Goal: Transaction & Acquisition: Obtain resource

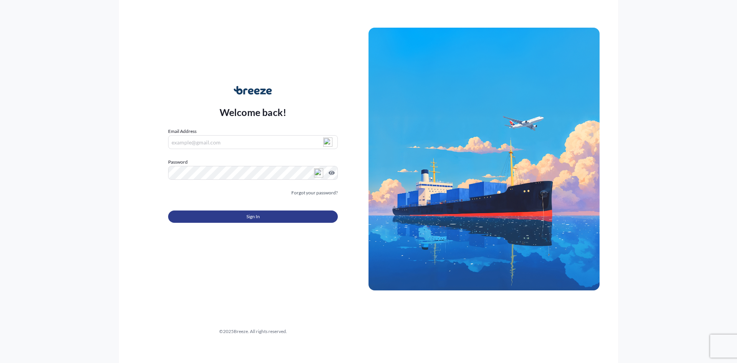
type input "[PERSON_NAME][EMAIL_ADDRESS][DOMAIN_NAME]"
click at [276, 214] on button "Sign In" at bounding box center [253, 216] width 170 height 12
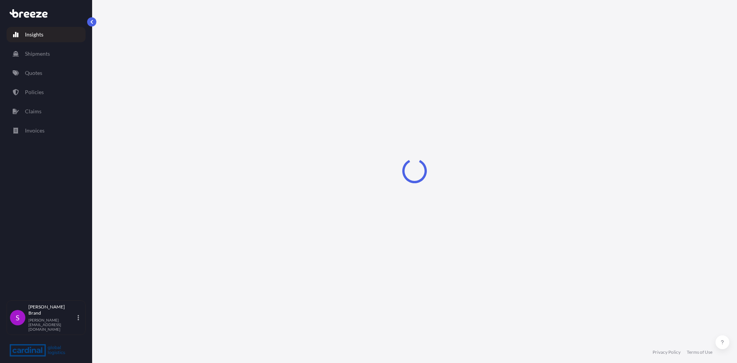
select select "2025"
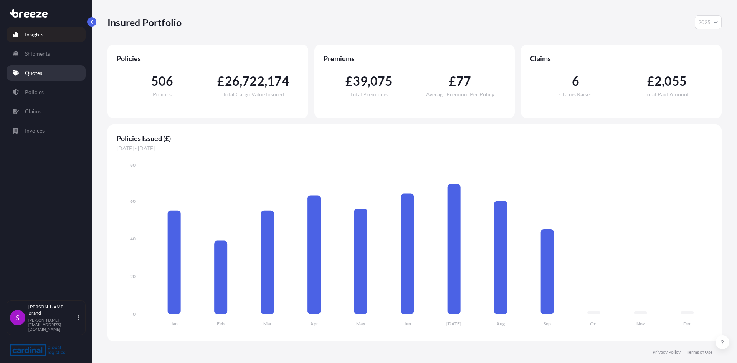
click at [36, 74] on p "Quotes" at bounding box center [33, 73] width 17 height 8
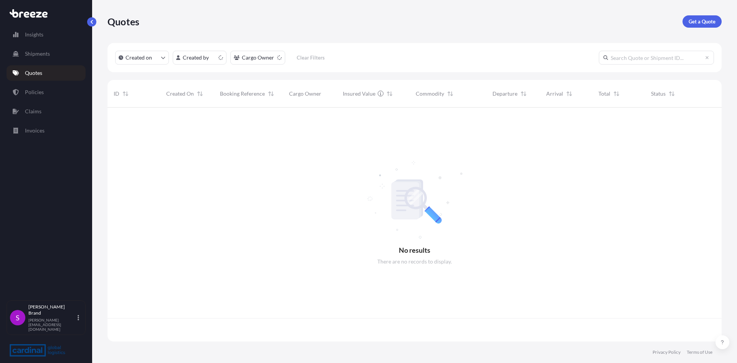
scroll to position [232, 608]
click at [691, 25] on p "Get a Quote" at bounding box center [701, 22] width 27 height 8
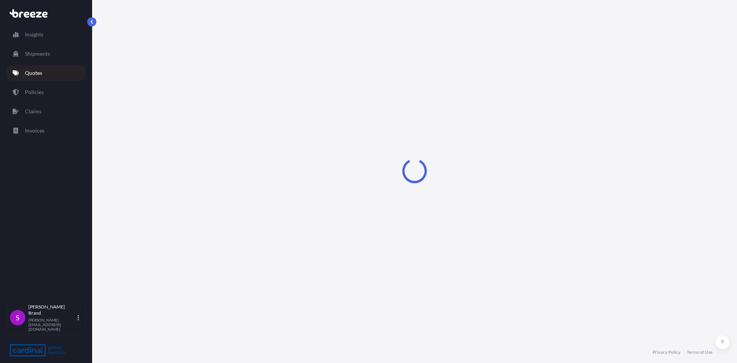
select select "Sea"
select select "1"
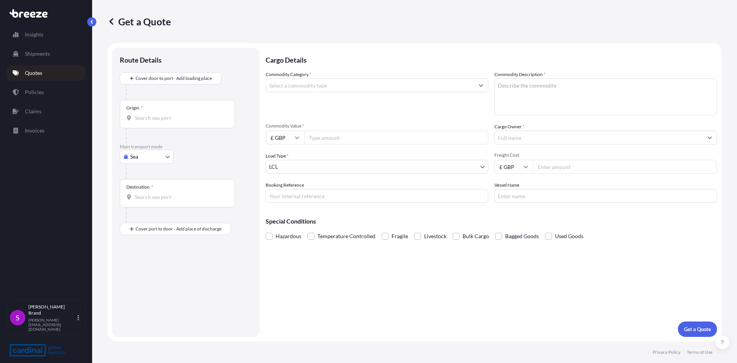
click at [307, 85] on input "Commodity Category *" at bounding box center [370, 85] width 208 height 14
click at [504, 139] on input "Cargo Owner *" at bounding box center [599, 137] width 208 height 14
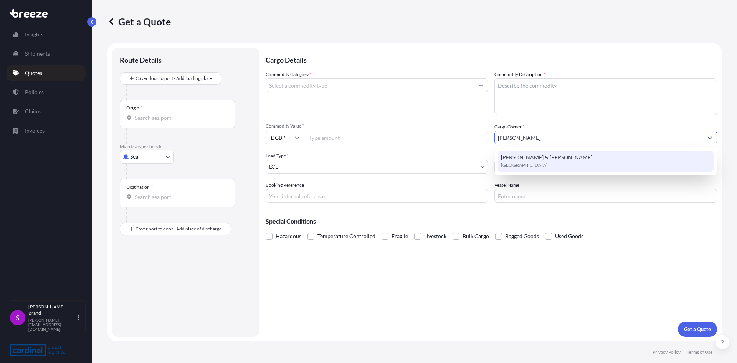
click at [519, 154] on span "[PERSON_NAME] & [PERSON_NAME]" at bounding box center [546, 157] width 91 height 8
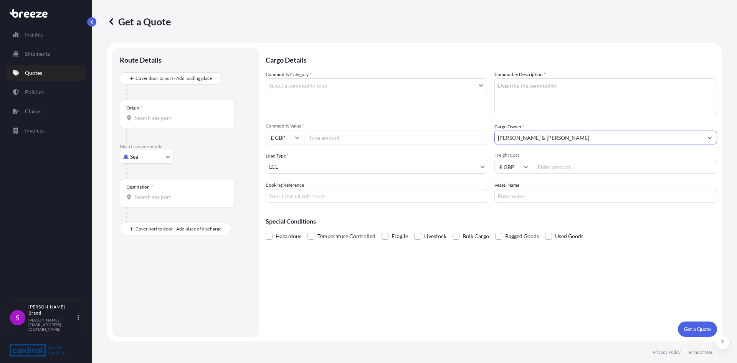
type input "[PERSON_NAME] & [PERSON_NAME]"
click at [326, 138] on input "Commodity Value *" at bounding box center [396, 137] width 184 height 14
type input "80000"
click at [295, 137] on icon at bounding box center [297, 138] width 4 height 2
click at [282, 190] on div "$ USD" at bounding box center [285, 190] width 32 height 15
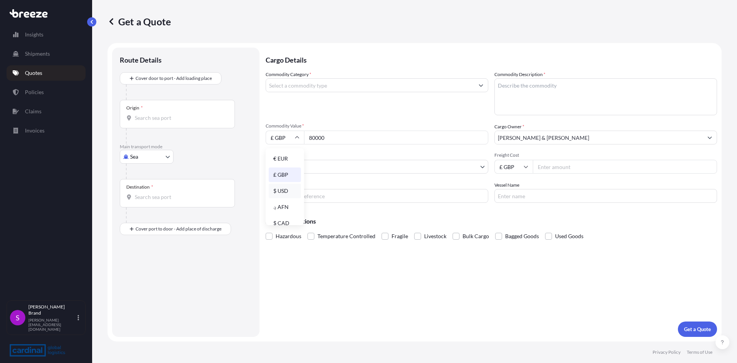
type input "$ USD"
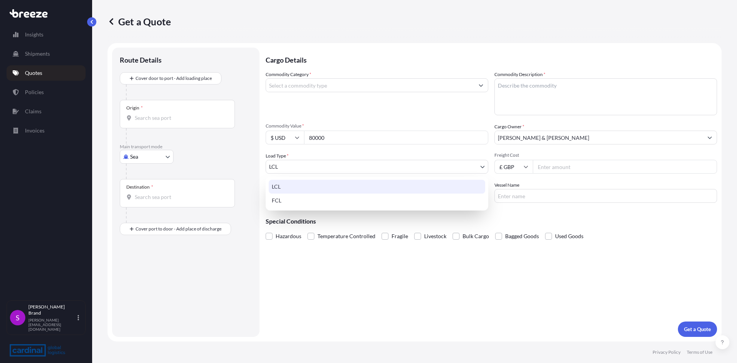
click at [298, 166] on body "Insights Shipments Quotes Policies Claims Invoices S [PERSON_NAME] [PERSON_NAME…" at bounding box center [368, 181] width 737 height 363
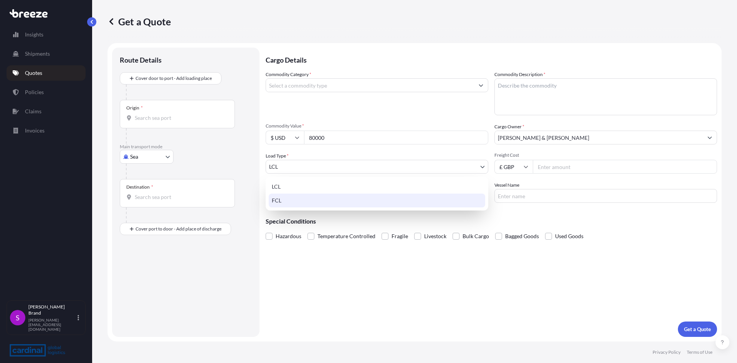
click at [279, 201] on div "FCL" at bounding box center [377, 200] width 216 height 14
select select "2"
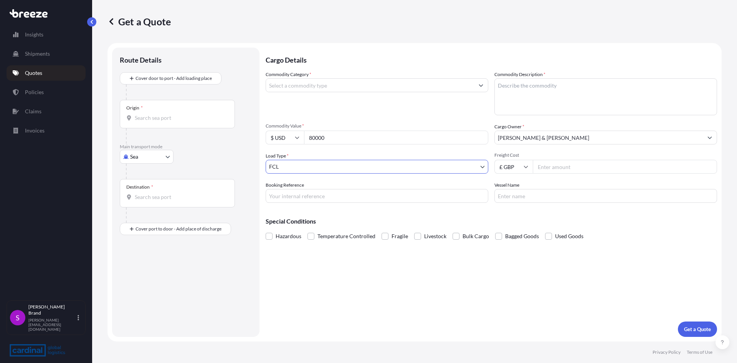
click at [299, 199] on input "Booking Reference" at bounding box center [377, 196] width 223 height 14
type input "2PA65090004"
drag, startPoint x: 503, startPoint y: 193, endPoint x: 523, endPoint y: 193, distance: 20.7
click at [503, 193] on input "Vessel Name" at bounding box center [605, 196] width 223 height 14
type input "OOCL [GEOGRAPHIC_DATA]"
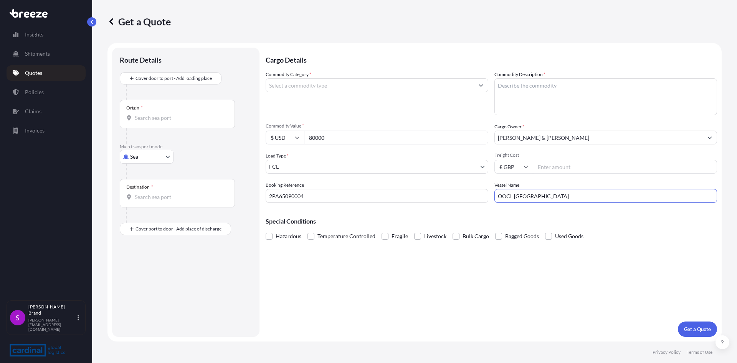
click at [515, 92] on textarea "Commodity Description *" at bounding box center [605, 96] width 223 height 37
type textarea "[PERSON_NAME] WOOLEN CARDING MACHINE"
click at [382, 85] on input "Commodity Category *" at bounding box center [370, 85] width 208 height 14
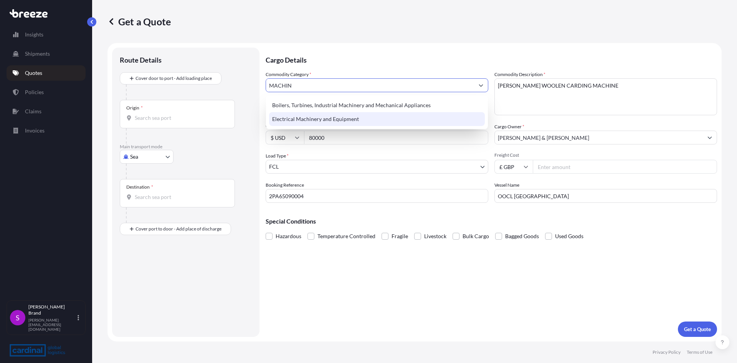
click at [320, 117] on div "Electrical Machinery and Equipment" at bounding box center [377, 119] width 216 height 14
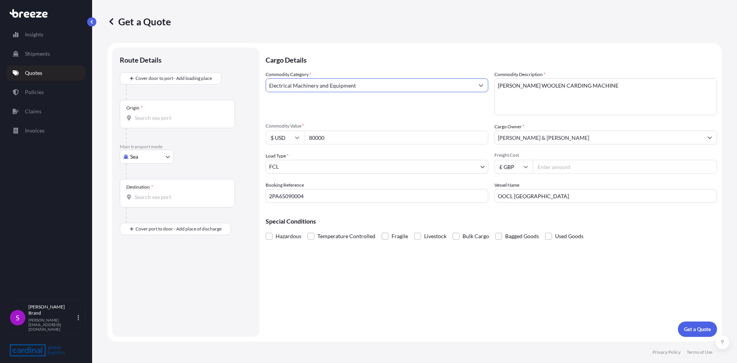
type input "Electrical Machinery and Equipment"
click at [551, 168] on input "Freight Cost" at bounding box center [625, 167] width 184 height 14
click at [145, 118] on input "Origin *" at bounding box center [180, 118] width 91 height 8
drag, startPoint x: 157, startPoint y: 116, endPoint x: 125, endPoint y: 120, distance: 31.7
click at [125, 120] on div "Origin * LINYI" at bounding box center [177, 114] width 115 height 28
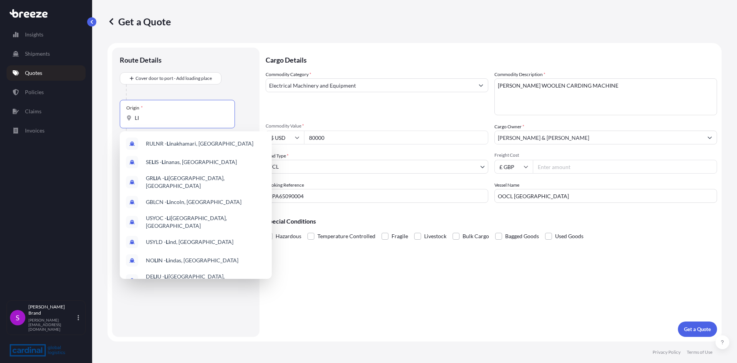
type input "L"
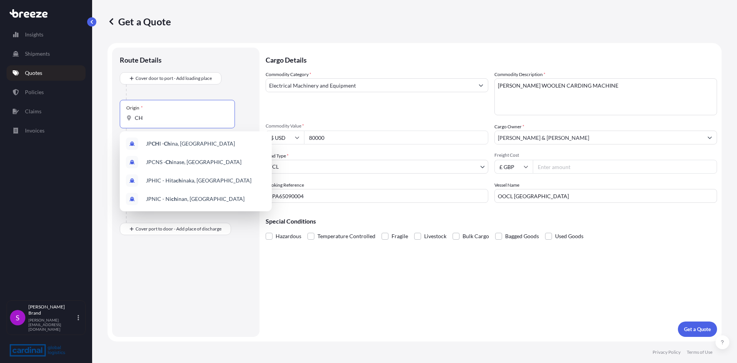
type input "C"
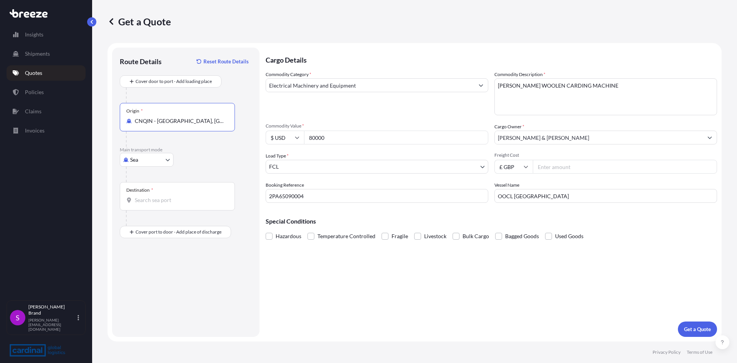
type input "CNQIN - [GEOGRAPHIC_DATA], [GEOGRAPHIC_DATA]"
click at [147, 200] on input "Destination *" at bounding box center [180, 200] width 91 height 8
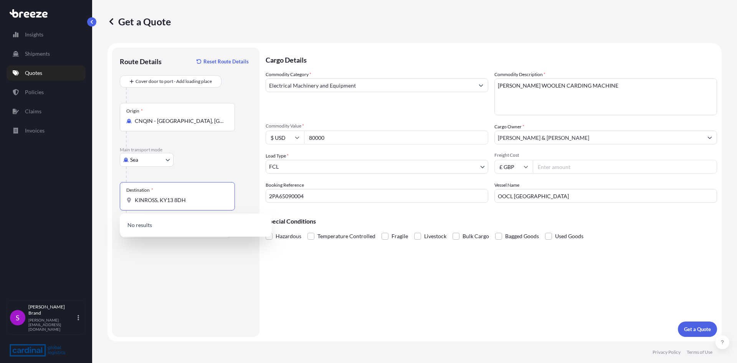
drag, startPoint x: 160, startPoint y: 199, endPoint x: 127, endPoint y: 200, distance: 33.4
click at [127, 200] on div "KINROSS, KY13 8DH" at bounding box center [177, 200] width 102 height 8
drag, startPoint x: 167, startPoint y: 199, endPoint x: 177, endPoint y: 200, distance: 9.6
click at [168, 199] on input "KY13 8DH" at bounding box center [180, 200] width 91 height 8
type input "KY13 8DH"
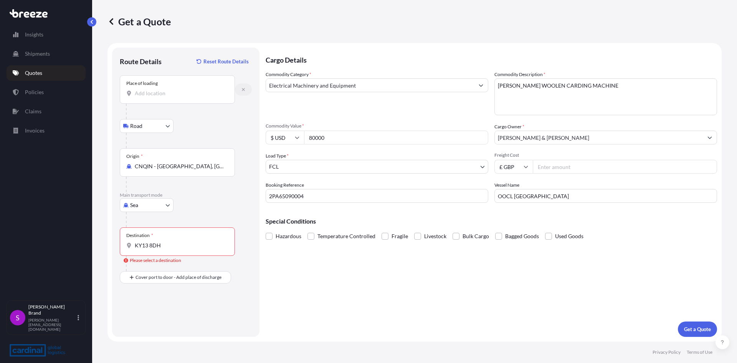
click at [241, 90] on icon "button" at bounding box center [243, 89] width 5 height 5
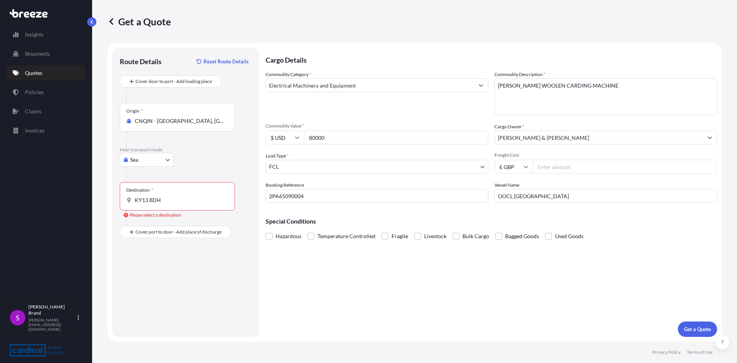
click at [165, 200] on input "KY13 8DH" at bounding box center [180, 200] width 91 height 8
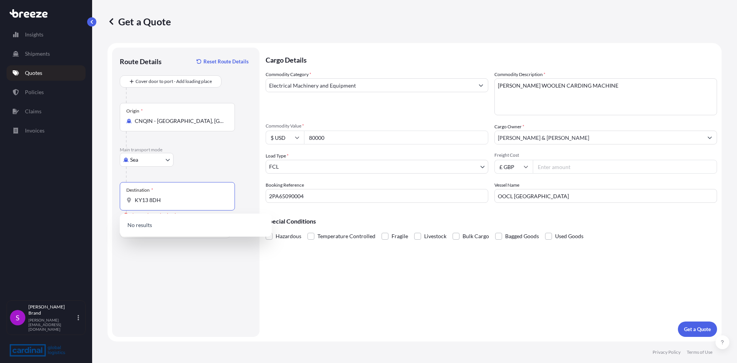
drag, startPoint x: 167, startPoint y: 200, endPoint x: 125, endPoint y: 193, distance: 43.1
click at [125, 193] on div "Destination * KY13 8DH" at bounding box center [177, 196] width 115 height 28
click at [169, 205] on div "Destination * KY13 8DH" at bounding box center [177, 196] width 115 height 28
click at [169, 204] on input "KY13 8DH" at bounding box center [180, 200] width 91 height 8
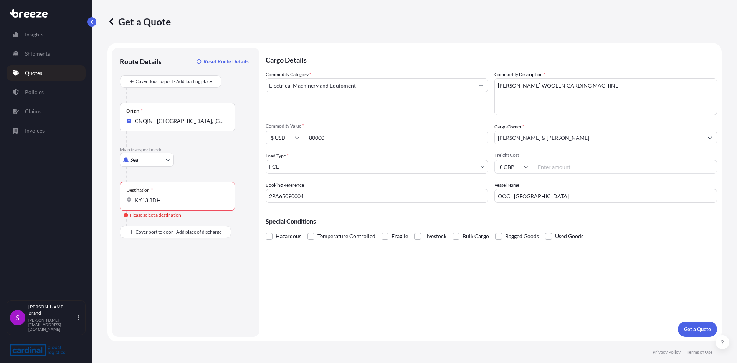
click at [154, 257] on div "Route Details Reset Route Details Cover door to port - Add loading place Place …" at bounding box center [186, 192] width 132 height 274
click at [147, 273] on input "Place of Discharge" at bounding box center [180, 273] width 91 height 8
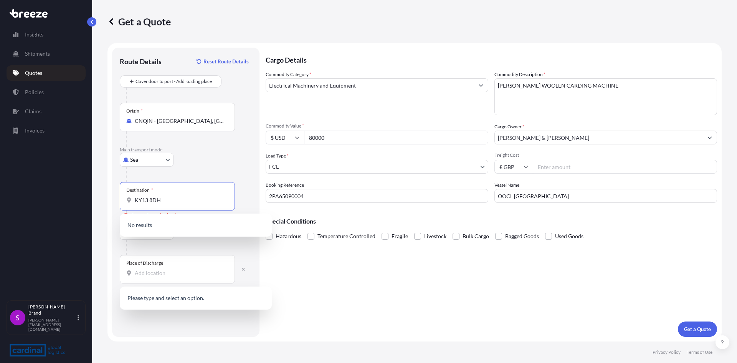
drag, startPoint x: 155, startPoint y: 201, endPoint x: 127, endPoint y: 204, distance: 28.1
click at [127, 204] on div "Destination * KY13 8DH" at bounding box center [177, 196] width 115 height 28
click at [162, 161] on body "0 options available. Insights Shipments Quotes Policies Claims Invoices S [PERS…" at bounding box center [368, 181] width 737 height 363
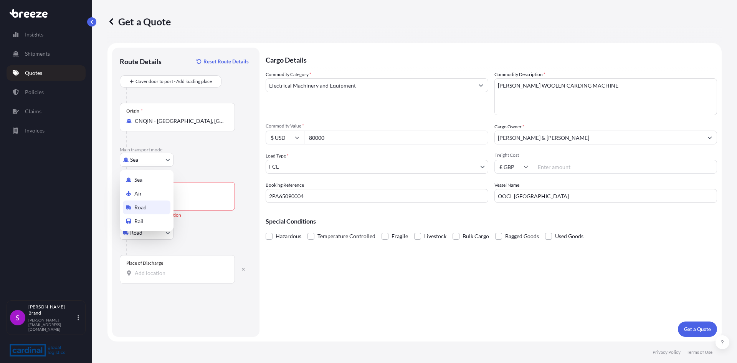
click at [142, 208] on span "Road" at bounding box center [140, 207] width 12 height 8
select select "Road"
select select "1"
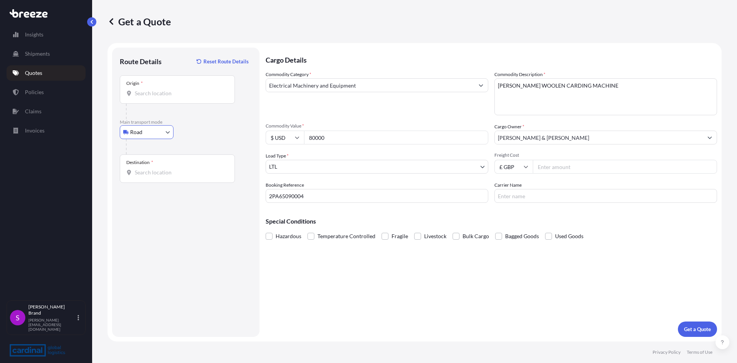
click at [165, 133] on body "Insights Shipments Quotes Policies Claims Invoices S [PERSON_NAME] [PERSON_NAME…" at bounding box center [368, 181] width 737 height 363
click at [143, 152] on div "Sea" at bounding box center [147, 152] width 48 height 14
select select "Sea"
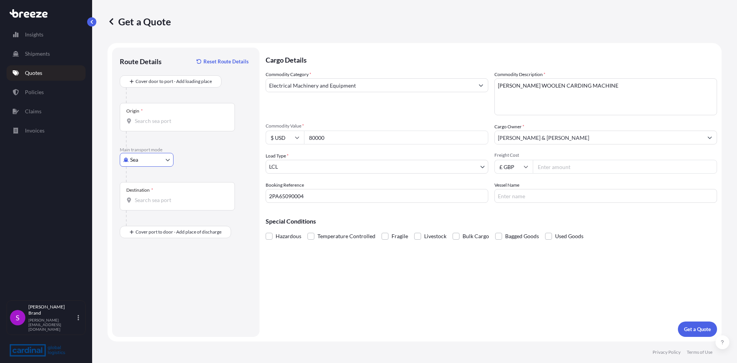
click at [149, 125] on div "Origin *" at bounding box center [177, 117] width 115 height 28
click at [149, 125] on input "Origin *" at bounding box center [180, 121] width 91 height 8
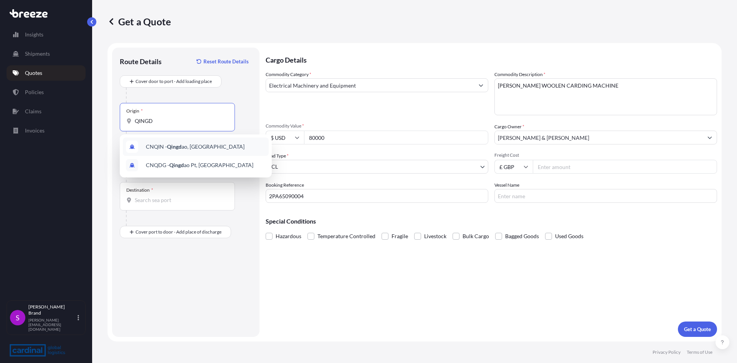
click at [182, 147] on span "CNQIN - Qingd ao, [GEOGRAPHIC_DATA]" at bounding box center [195, 147] width 99 height 8
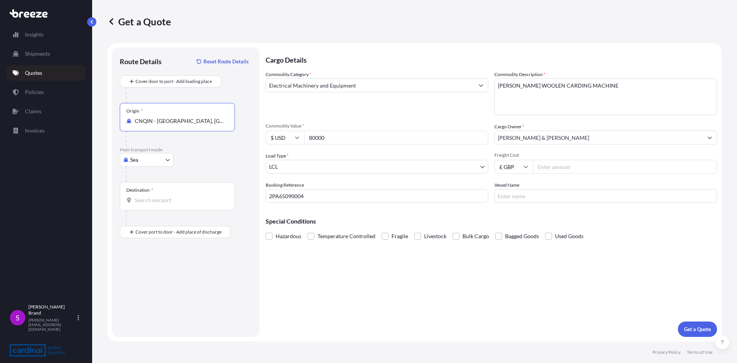
type input "CNQIN - [GEOGRAPHIC_DATA], [GEOGRAPHIC_DATA]"
click at [146, 198] on input "Destination *" at bounding box center [180, 200] width 91 height 8
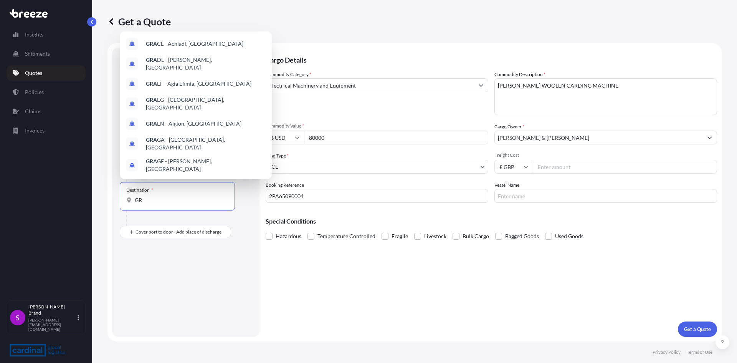
type input "G"
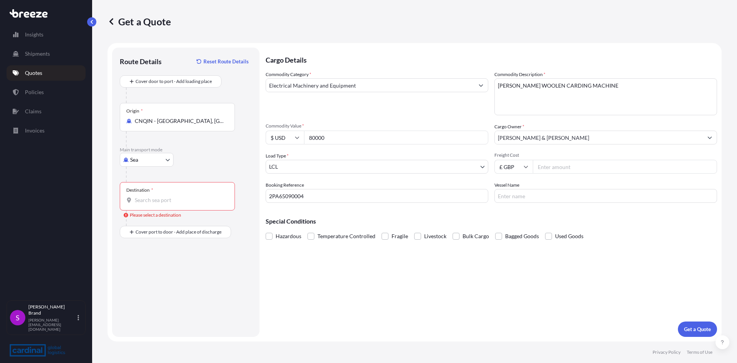
click at [163, 206] on div "Destination *" at bounding box center [177, 196] width 115 height 28
click at [163, 204] on input "Destination * Please select a destination" at bounding box center [180, 200] width 91 height 8
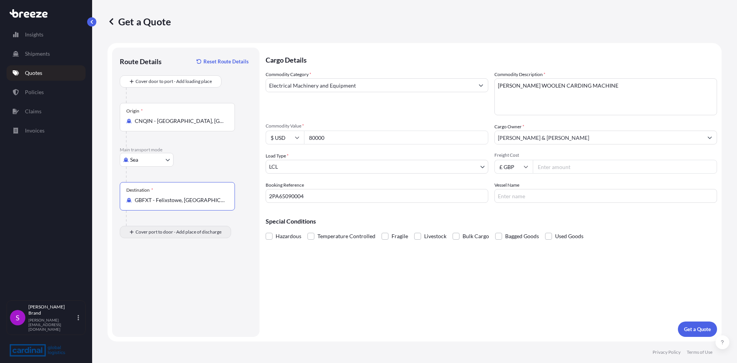
type input "GBFXT - Felixstowe, [GEOGRAPHIC_DATA]"
click at [166, 273] on input "Place of Discharge" at bounding box center [180, 273] width 91 height 8
click at [163, 272] on input "KINROSS," at bounding box center [180, 273] width 91 height 8
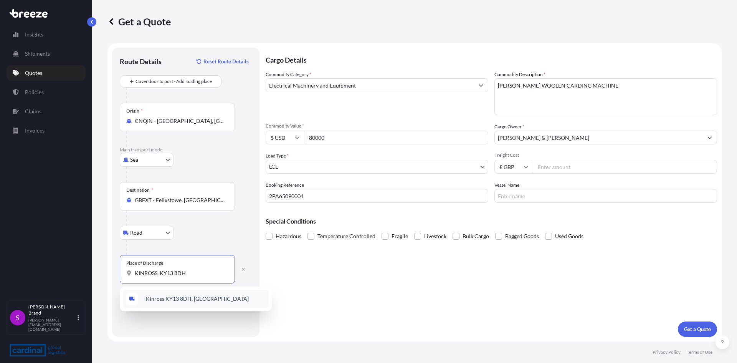
click at [180, 298] on span "Kinross KY13 8DH, [GEOGRAPHIC_DATA]" at bounding box center [197, 299] width 103 height 8
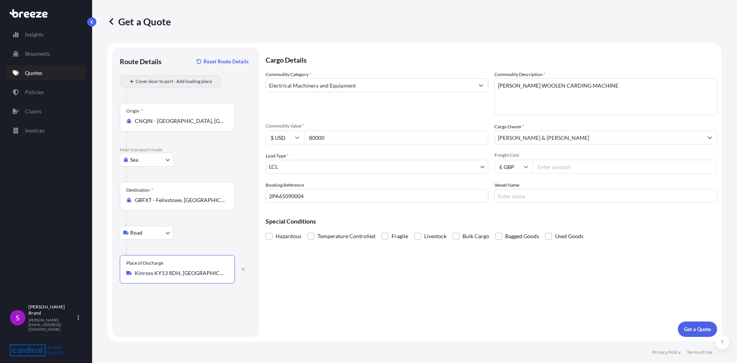
type input "Kinross KY13 8DH, [GEOGRAPHIC_DATA]"
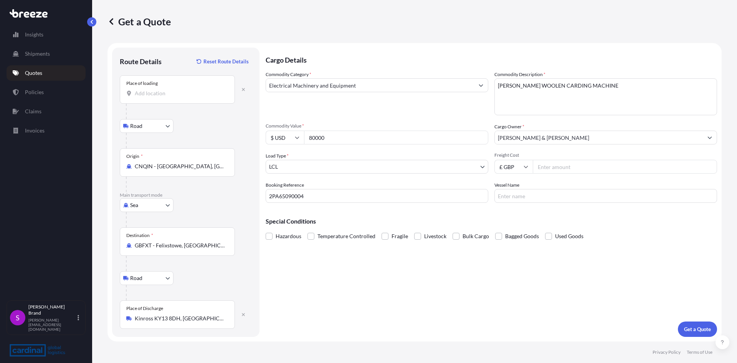
click at [163, 96] on input "Place of loading" at bounding box center [180, 93] width 91 height 8
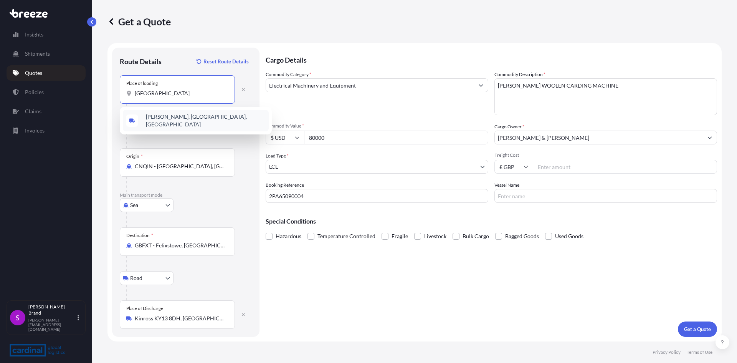
click at [164, 118] on span "[PERSON_NAME], [GEOGRAPHIC_DATA], [GEOGRAPHIC_DATA]" at bounding box center [206, 120] width 120 height 15
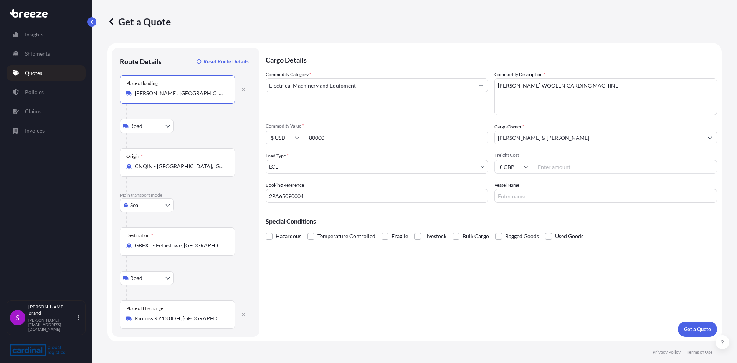
type input "[PERSON_NAME], [GEOGRAPHIC_DATA], [GEOGRAPHIC_DATA]"
drag, startPoint x: 510, startPoint y: 197, endPoint x: 527, endPoint y: 201, distance: 17.3
click at [510, 197] on input "Vessel Name" at bounding box center [605, 196] width 223 height 14
type input "OOCL [GEOGRAPHIC_DATA]"
click at [686, 325] on button "Get a Quote" at bounding box center [697, 328] width 39 height 15
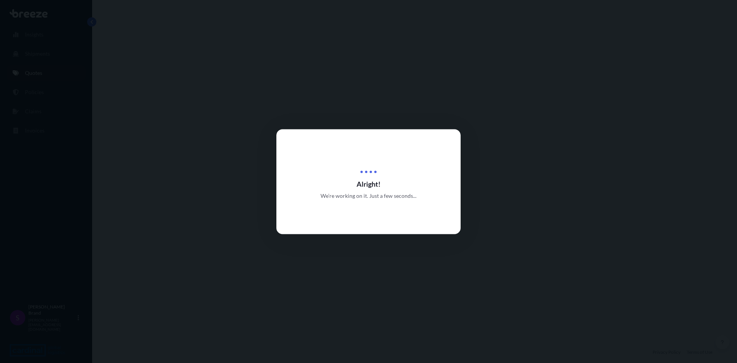
select select "Road"
select select "Sea"
select select "Road"
select select "1"
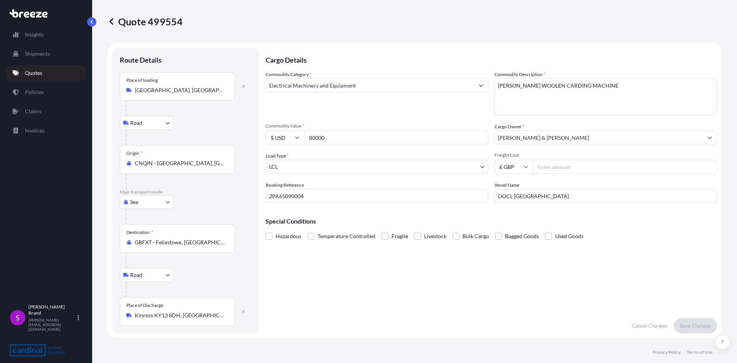
click at [564, 170] on input "Freight Cost" at bounding box center [625, 167] width 184 height 14
type input "35000"
click at [694, 328] on p "Save Changes" at bounding box center [695, 326] width 31 height 8
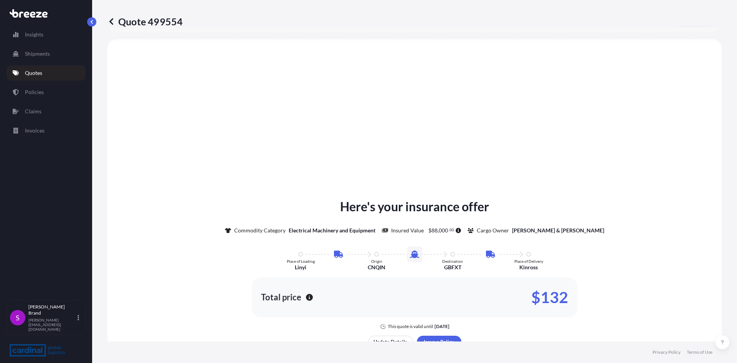
scroll to position [307, 0]
select select "Road"
select select "Sea"
select select "Road"
select select "1"
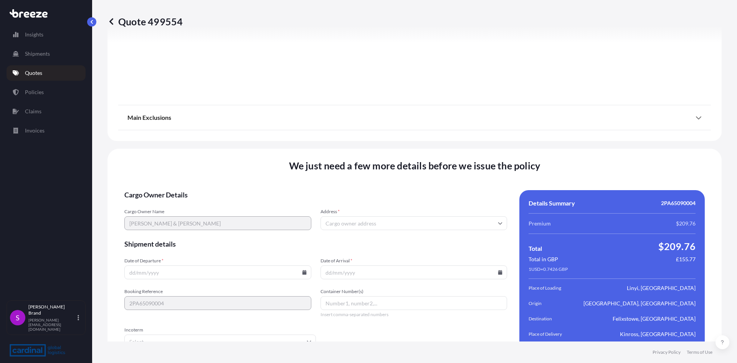
scroll to position [1008, 0]
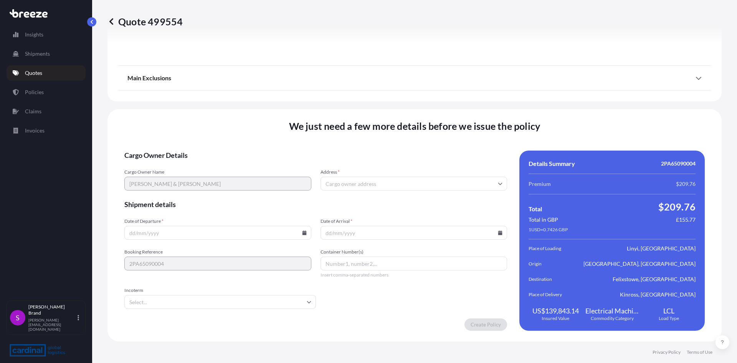
click at [155, 301] on input "Incoterm" at bounding box center [219, 302] width 191 height 14
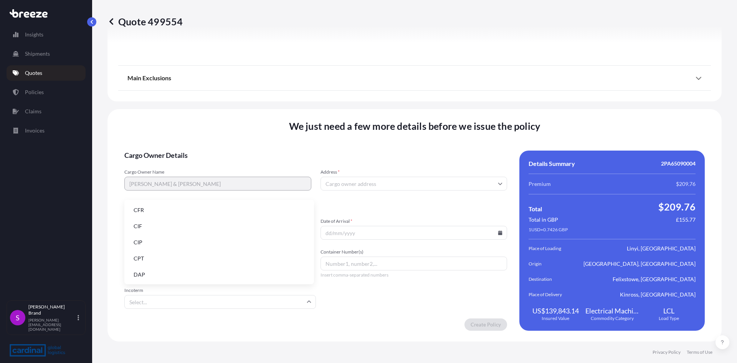
click at [149, 273] on li "DAP" at bounding box center [218, 274] width 183 height 15
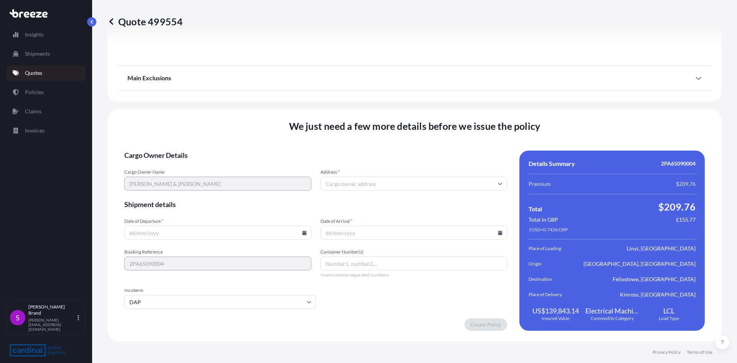
click at [162, 231] on input "Date of Departure *" at bounding box center [217, 233] width 187 height 14
click at [302, 233] on icon at bounding box center [304, 232] width 4 height 5
click at [253, 166] on button "20" at bounding box center [252, 164] width 12 height 12
type input "[DATE]"
click at [498, 233] on icon at bounding box center [500, 232] width 4 height 5
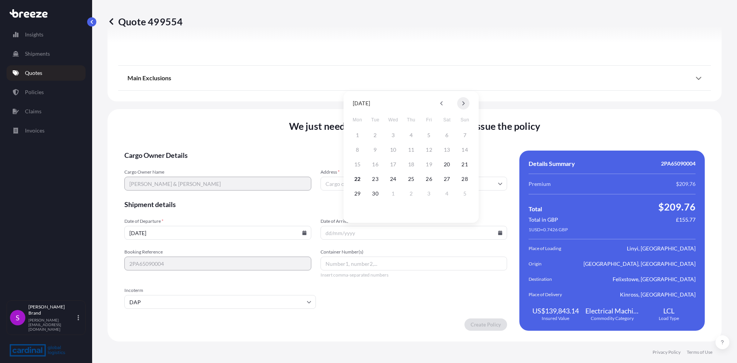
click at [461, 104] on button at bounding box center [463, 103] width 12 height 12
click at [358, 163] on button "10" at bounding box center [357, 164] width 12 height 12
type input "[DATE]"
drag, startPoint x: 347, startPoint y: 267, endPoint x: 431, endPoint y: 262, distance: 84.5
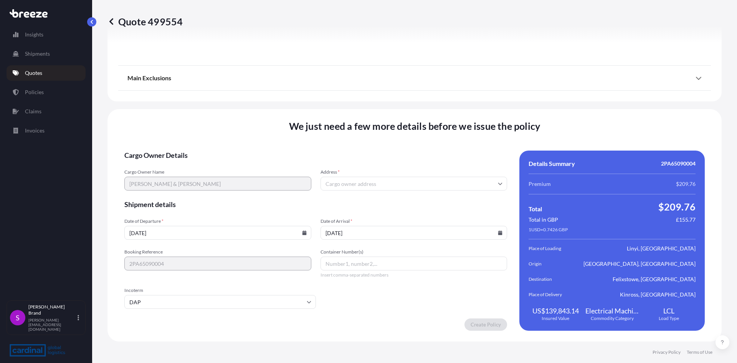
click at [348, 265] on input "Container Number(s)" at bounding box center [413, 263] width 187 height 14
click at [354, 266] on input "Container Number(s)" at bounding box center [413, 263] width 187 height 14
type input "CSVJ2388169, CBHU9119306, FBIU4800503, FBIU4801074, FBIU4830154"
click at [377, 183] on input "Address *" at bounding box center [413, 183] width 187 height 14
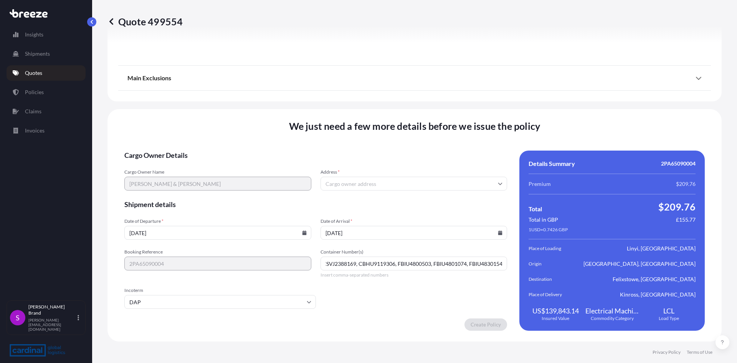
scroll to position [0, 0]
click at [498, 233] on icon at bounding box center [500, 232] width 5 height 5
click at [428, 151] on button "7" at bounding box center [429, 150] width 12 height 12
click at [498, 232] on icon at bounding box center [500, 232] width 5 height 5
click at [465, 138] on button "2" at bounding box center [465, 135] width 12 height 12
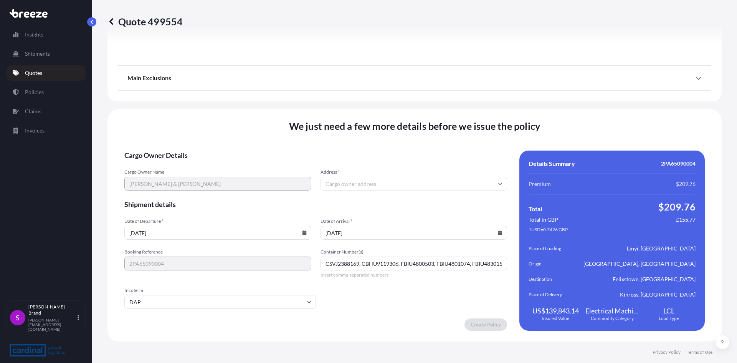
click at [498, 233] on icon at bounding box center [500, 232] width 4 height 5
click at [361, 164] on button "10" at bounding box center [357, 164] width 12 height 12
type input "[DATE]"
click at [355, 180] on input "Address *" at bounding box center [413, 183] width 187 height 14
click at [333, 179] on input "Address *" at bounding box center [413, 183] width 187 height 14
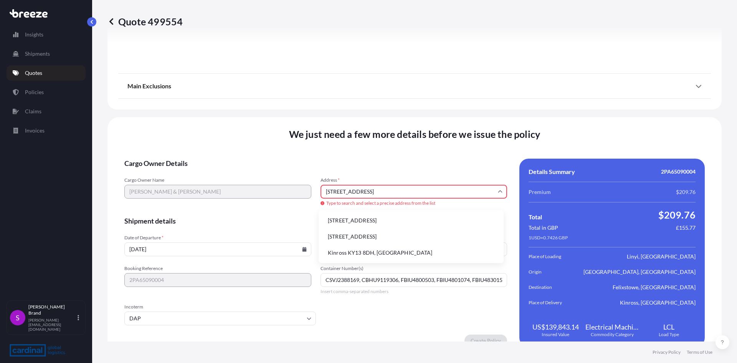
click at [371, 250] on li "Kinross KY13 8DH, [GEOGRAPHIC_DATA]" at bounding box center [411, 252] width 179 height 15
type input "Kinross KY13 8DH, [GEOGRAPHIC_DATA]"
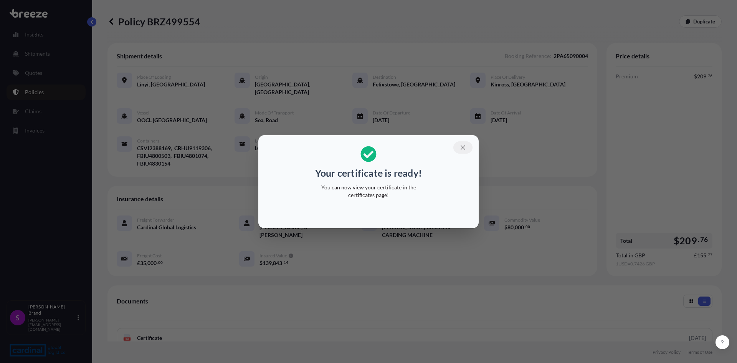
click at [460, 148] on icon "button" at bounding box center [462, 147] width 7 height 7
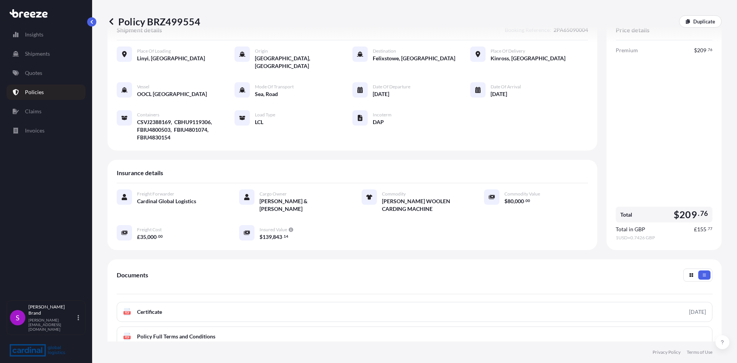
scroll to position [77, 0]
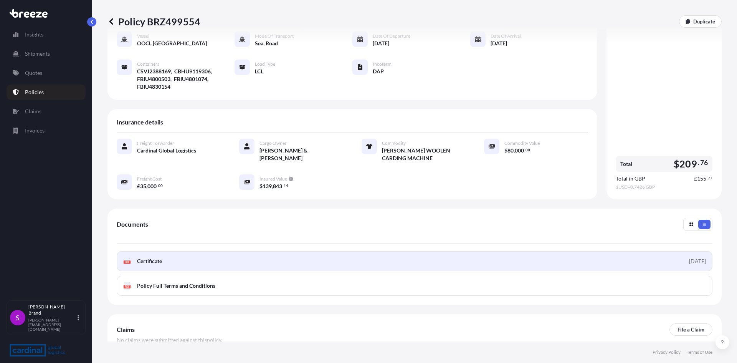
click at [355, 257] on link "PDF Certificate [DATE]" at bounding box center [414, 261] width 595 height 20
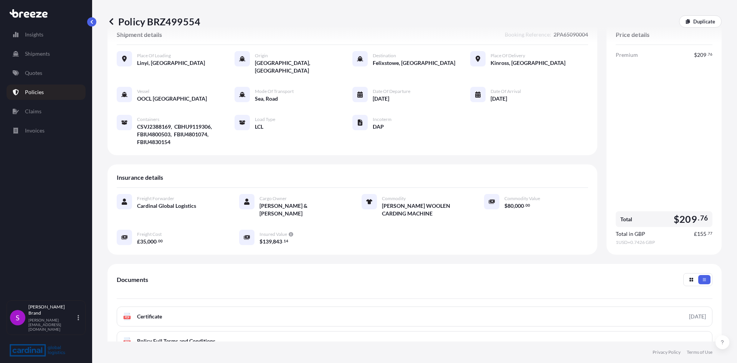
scroll to position [0, 0]
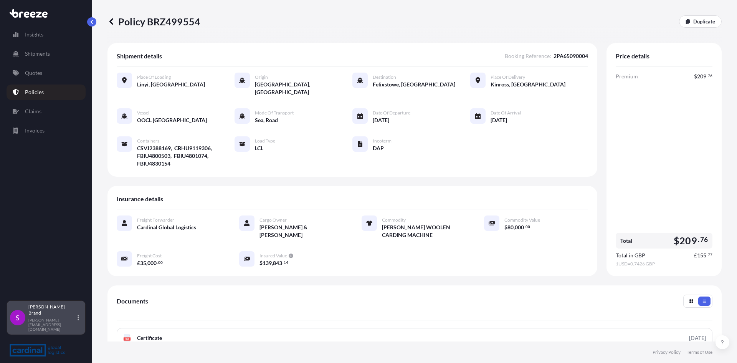
click at [32, 316] on p "[PERSON_NAME]" at bounding box center [52, 310] width 48 height 12
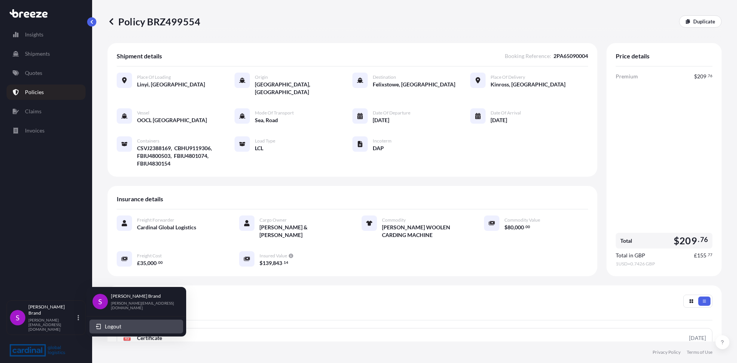
click at [103, 325] on button "Logout" at bounding box center [136, 326] width 94 height 14
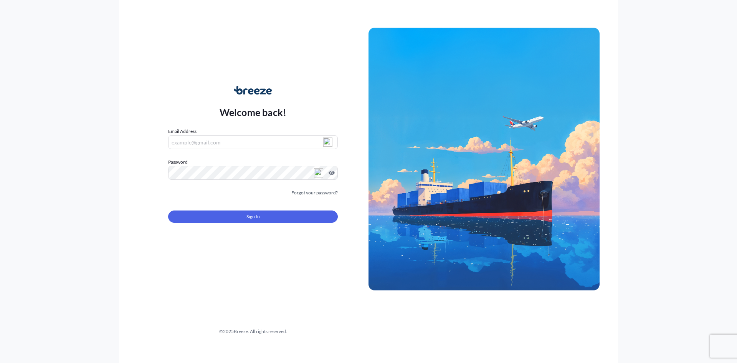
type input "[PERSON_NAME][EMAIL_ADDRESS][DOMAIN_NAME]"
